Goal: Browse casually

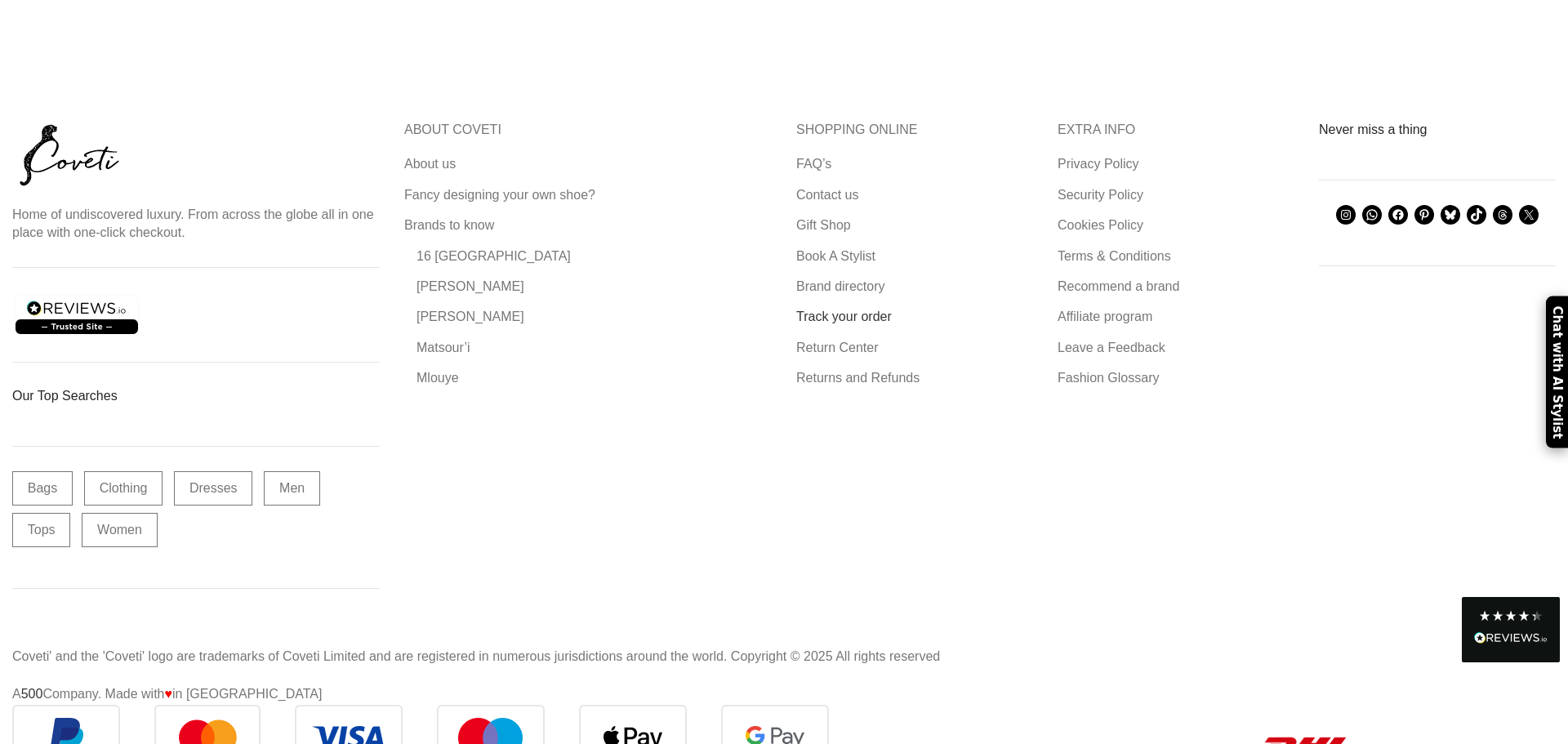
scroll to position [5583, 0]
